Goal: Task Accomplishment & Management: Use online tool/utility

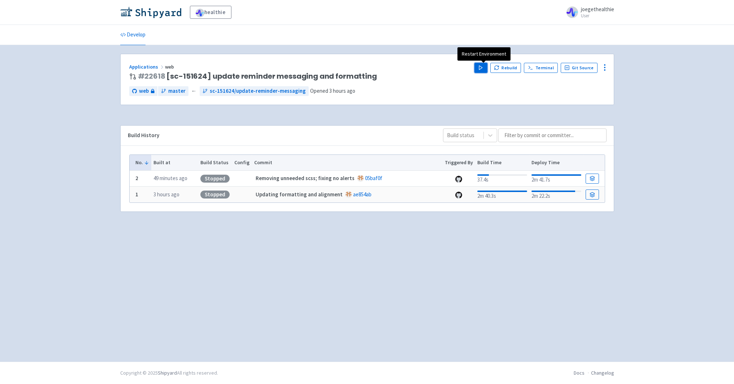
click at [483, 70] on icon "button" at bounding box center [480, 67] width 5 height 5
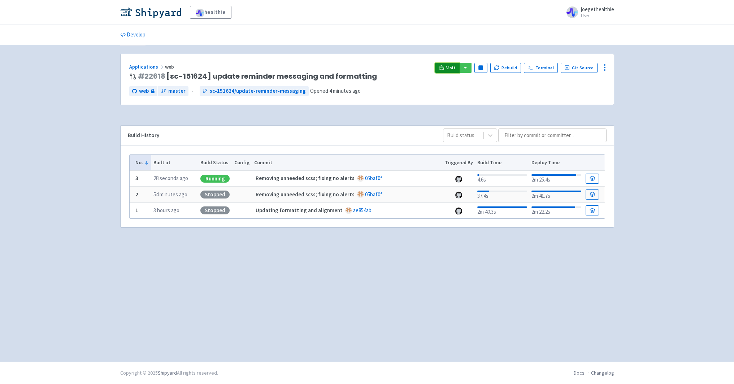
click at [444, 66] on icon at bounding box center [441, 67] width 5 height 4
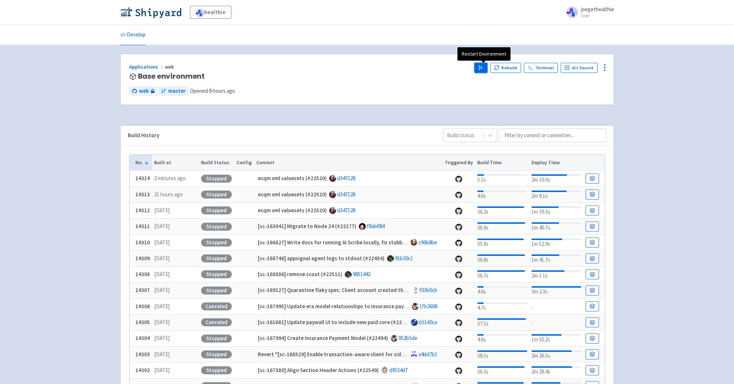
click at [482, 69] on polygon "button" at bounding box center [480, 68] width 3 height 4
